Goal: Task Accomplishment & Management: Manage account settings

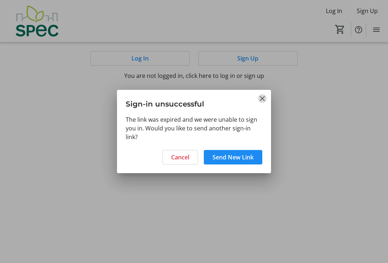
click at [261, 97] on mat-icon "Close" at bounding box center [262, 98] width 9 height 9
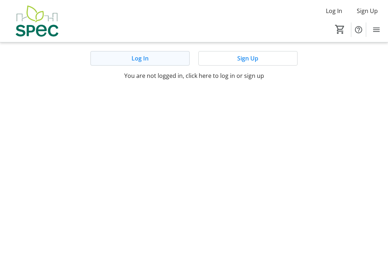
click at [142, 59] on span "Log In" at bounding box center [139, 58] width 17 height 9
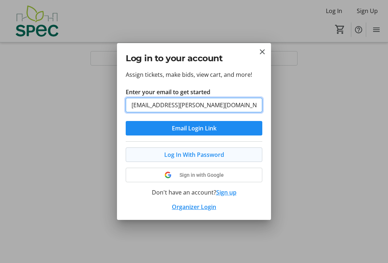
type input "[EMAIL_ADDRESS][PERSON_NAME][DOMAIN_NAME]"
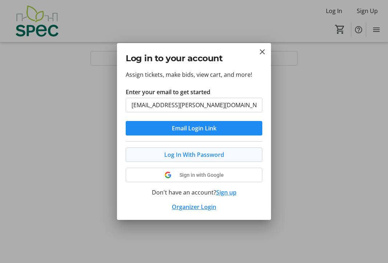
click at [197, 154] on span "Log In With Password" at bounding box center [194, 155] width 60 height 9
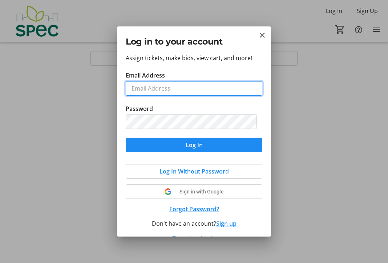
click at [149, 86] on input "Email Address" at bounding box center [194, 88] width 136 height 15
type input "[EMAIL_ADDRESS][PERSON_NAME][DOMAIN_NAME]"
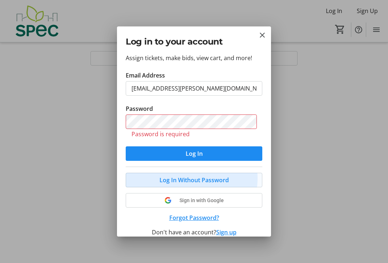
click at [186, 179] on span "Log In Without Password" at bounding box center [193, 180] width 69 height 9
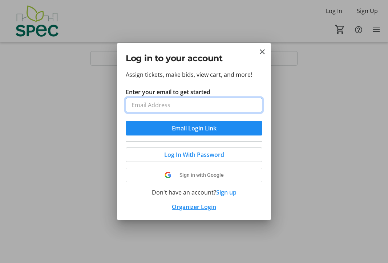
click at [144, 105] on input "Enter your email to get started" at bounding box center [194, 105] width 136 height 15
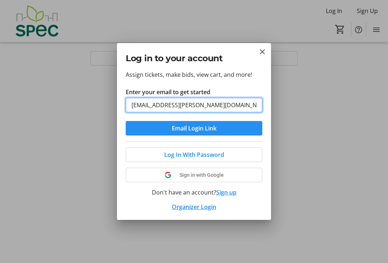
type input "[EMAIL_ADDRESS][PERSON_NAME][DOMAIN_NAME]"
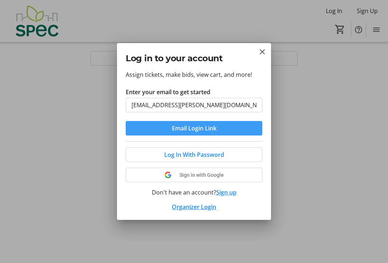
click at [188, 129] on span "Email Login Link" at bounding box center [194, 128] width 45 height 9
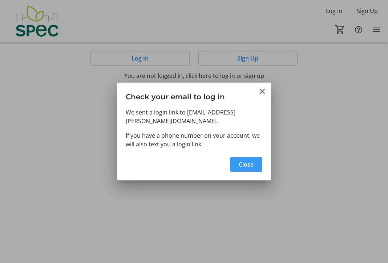
click at [262, 95] on mat-icon "Close" at bounding box center [262, 91] width 9 height 9
